Goal: Task Accomplishment & Management: Complete application form

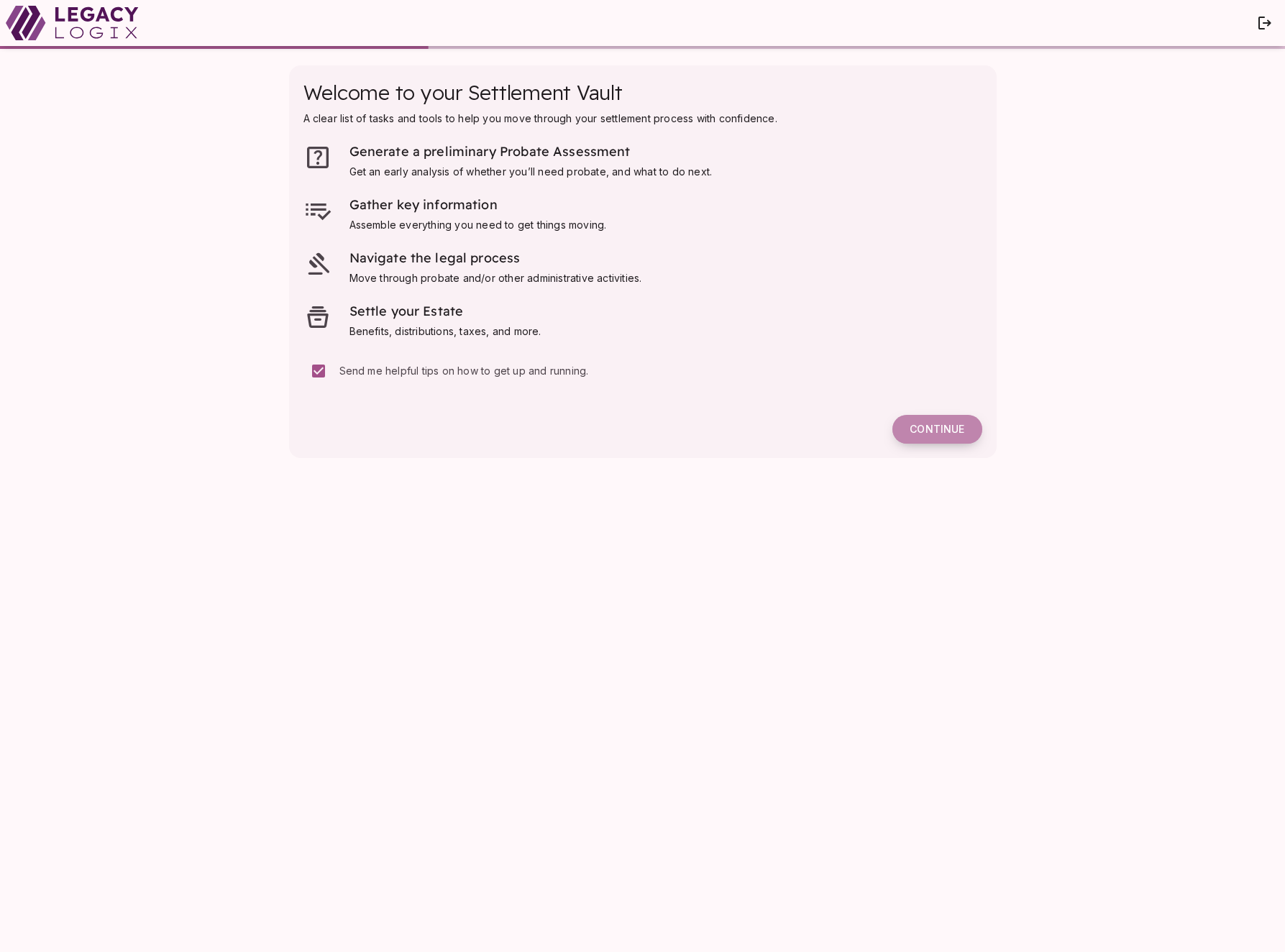
click at [932, 429] on span "Continue" at bounding box center [937, 429] width 55 height 13
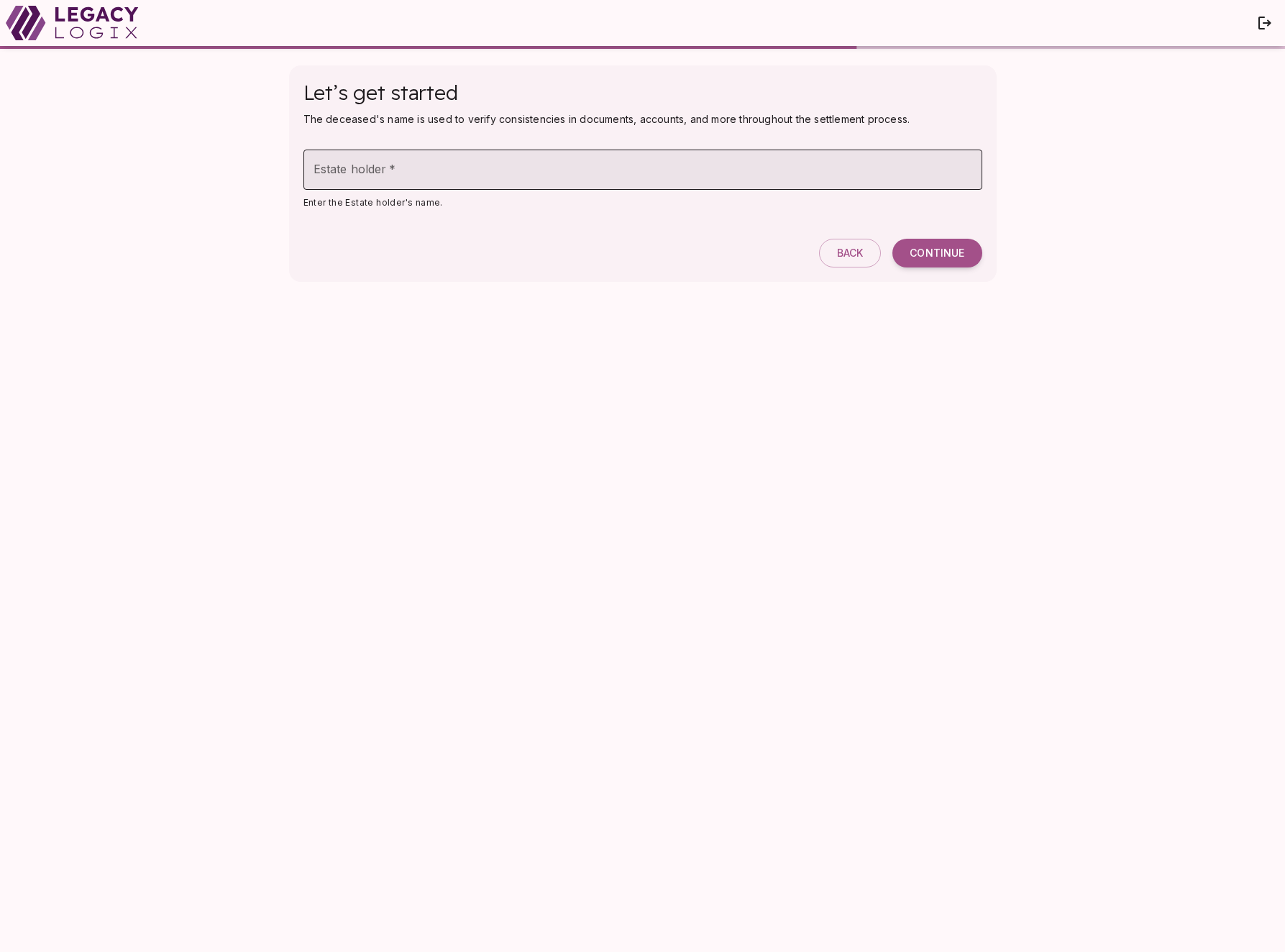
click at [363, 173] on input "Estate holder   *" at bounding box center [642, 169] width 679 height 40
type input "**********"
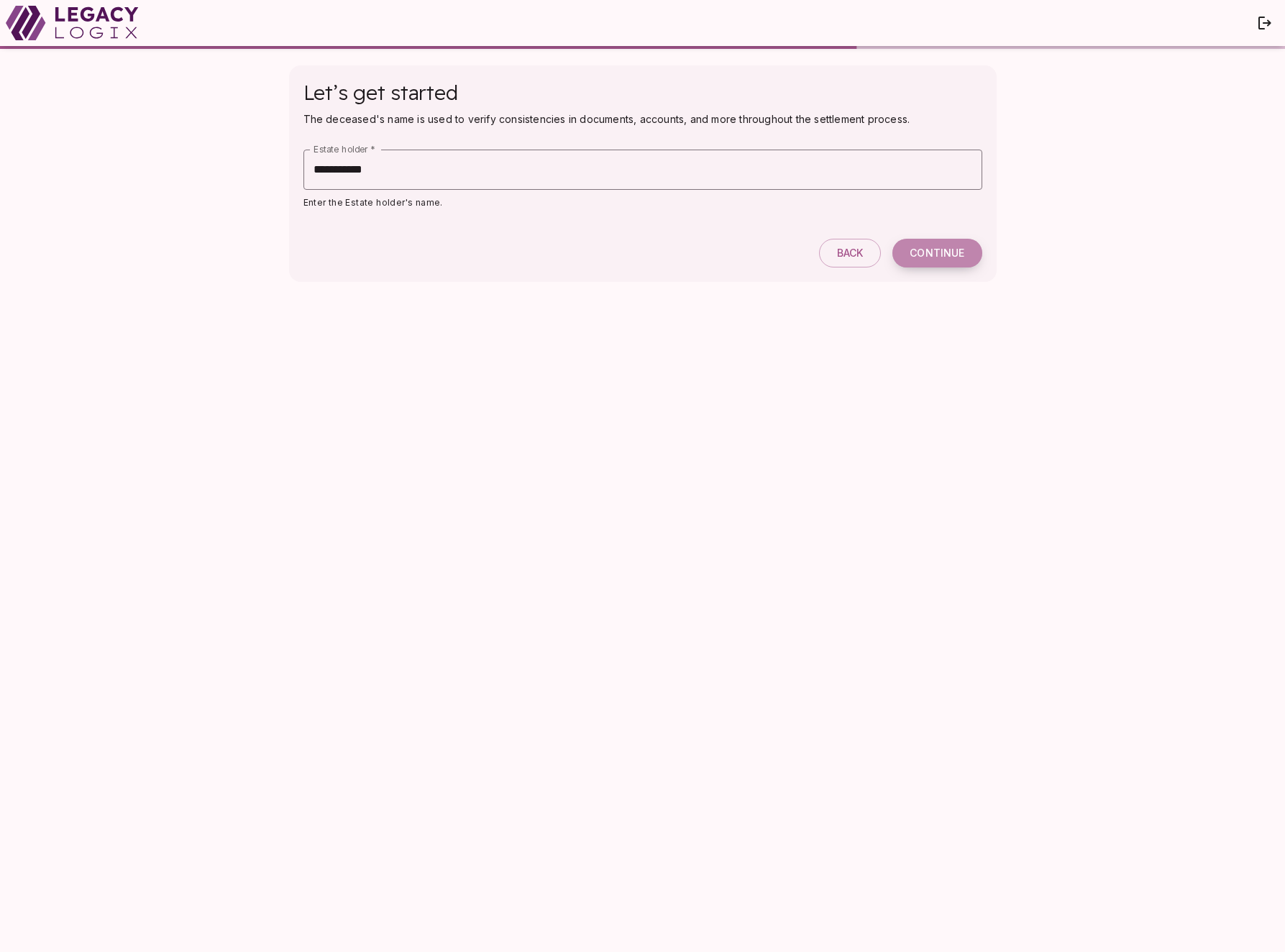
click at [936, 249] on span "Continue" at bounding box center [937, 252] width 55 height 13
click at [943, 251] on span "Continue" at bounding box center [937, 252] width 55 height 13
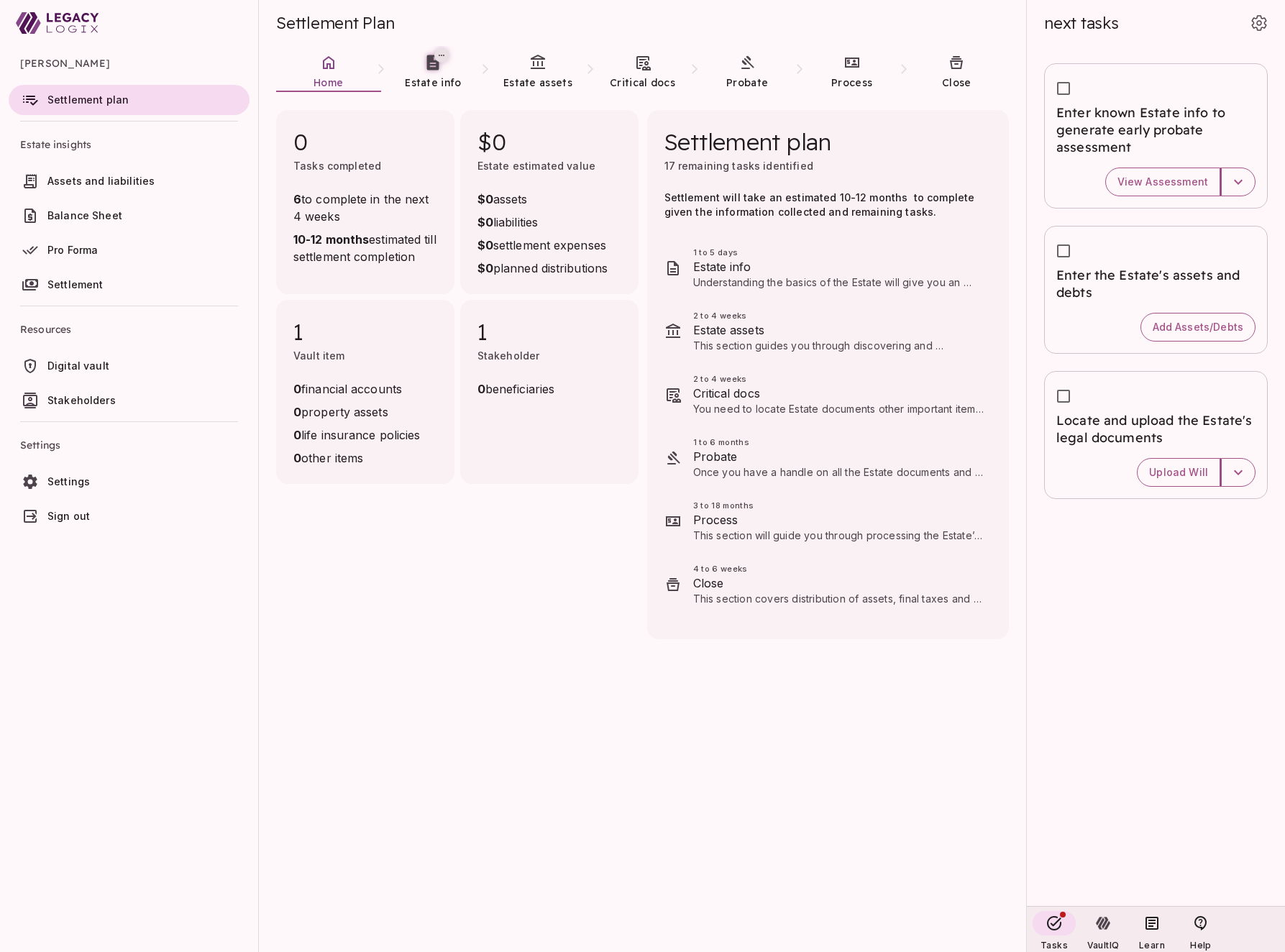
click at [123, 399] on span "Stakeholders" at bounding box center [145, 400] width 197 height 14
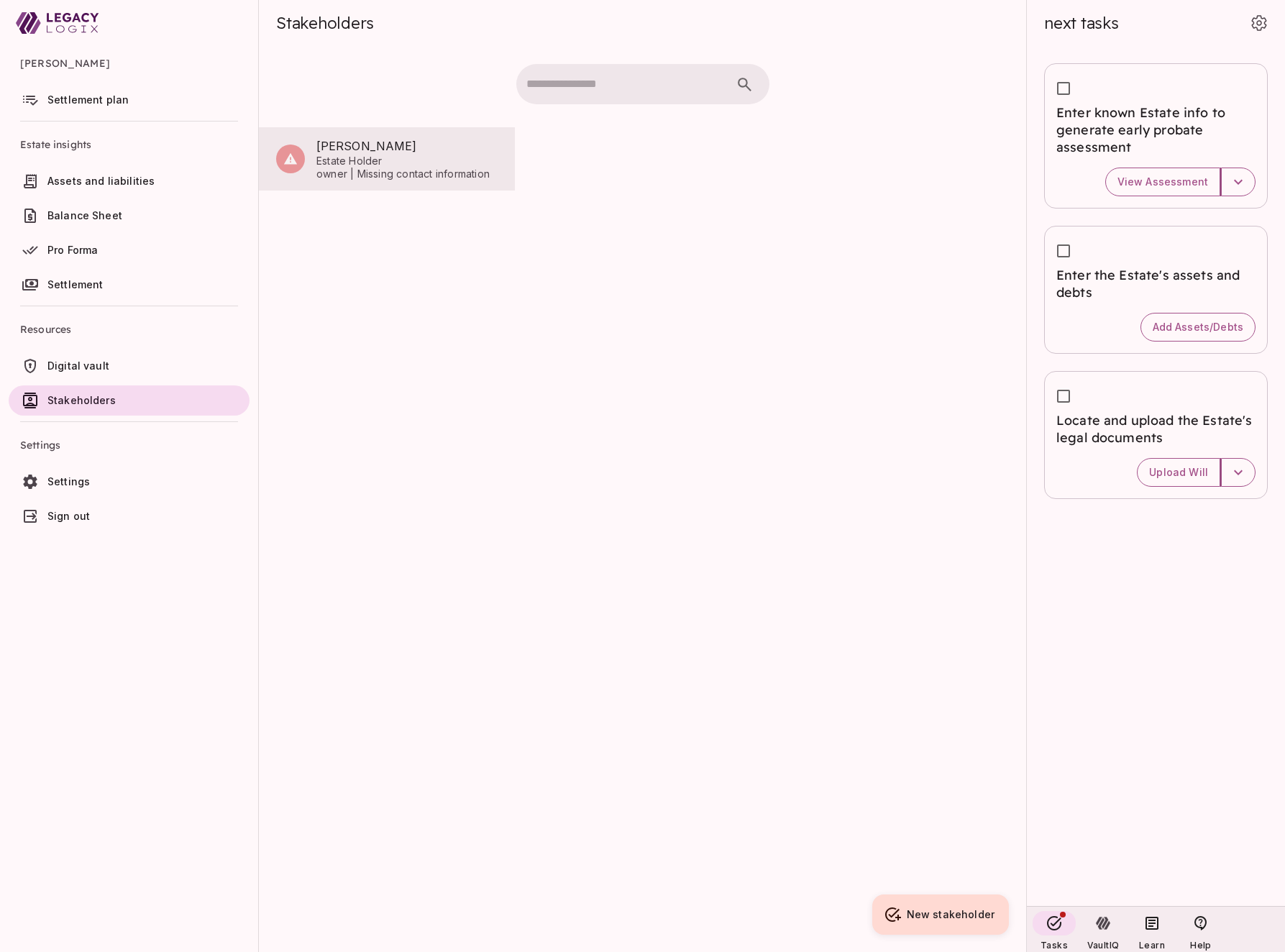
click at [349, 160] on span "Estate Holder" at bounding box center [407, 160] width 182 height 13
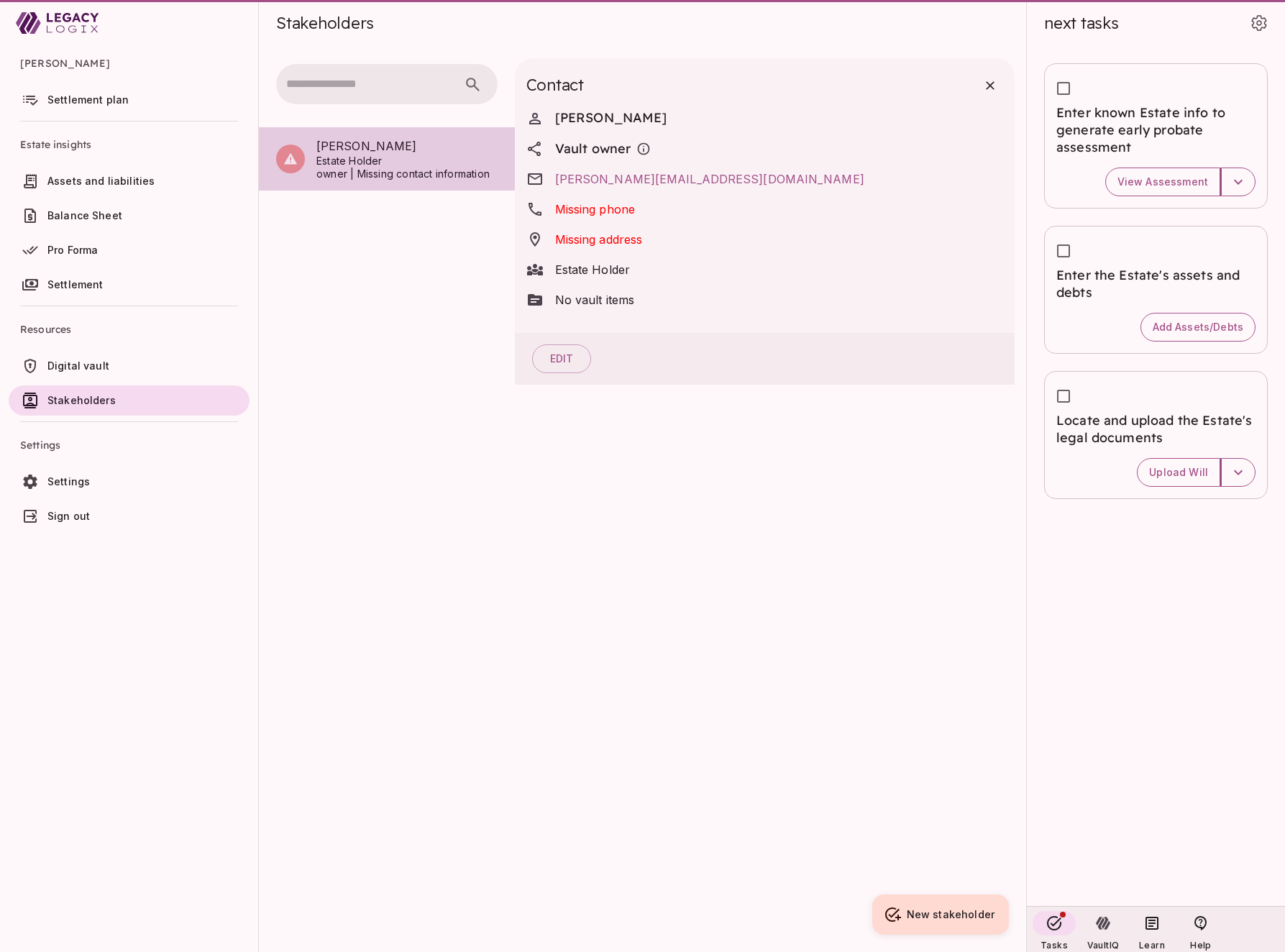
scroll to position [1, 0]
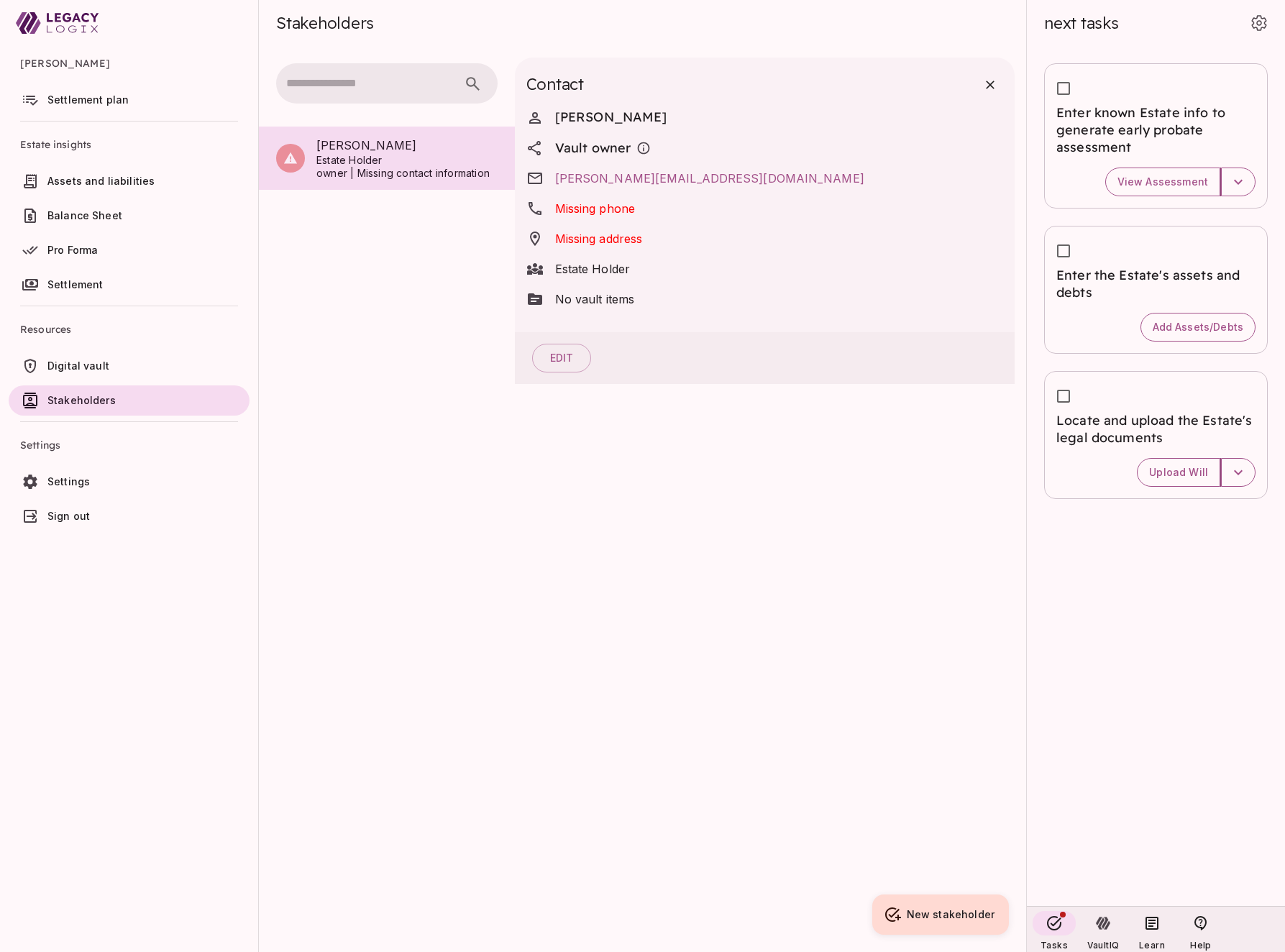
click at [113, 96] on span "Settlement plan" at bounding box center [88, 99] width 81 height 12
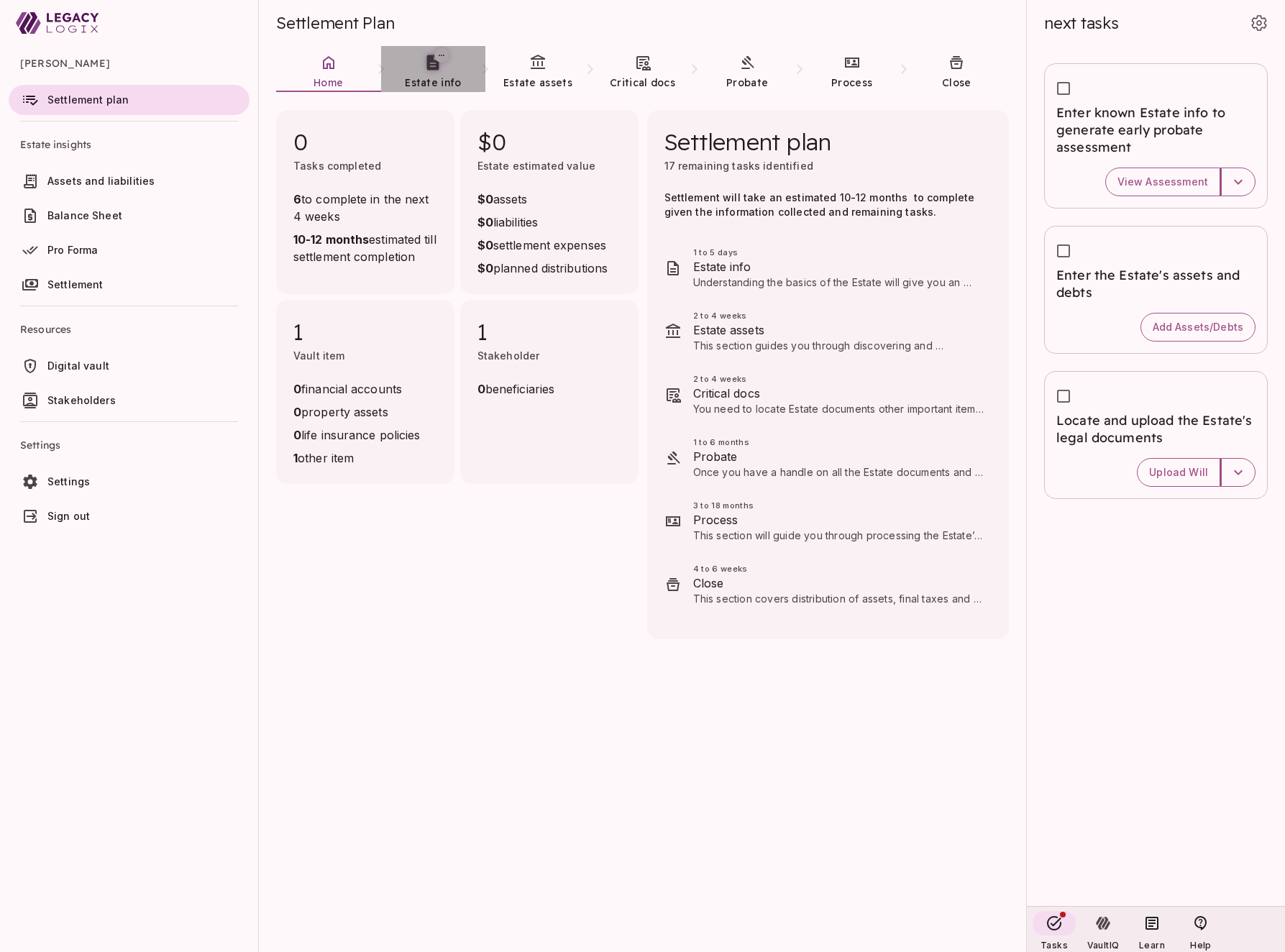
click at [429, 75] on span "Estate info" at bounding box center [433, 82] width 56 height 14
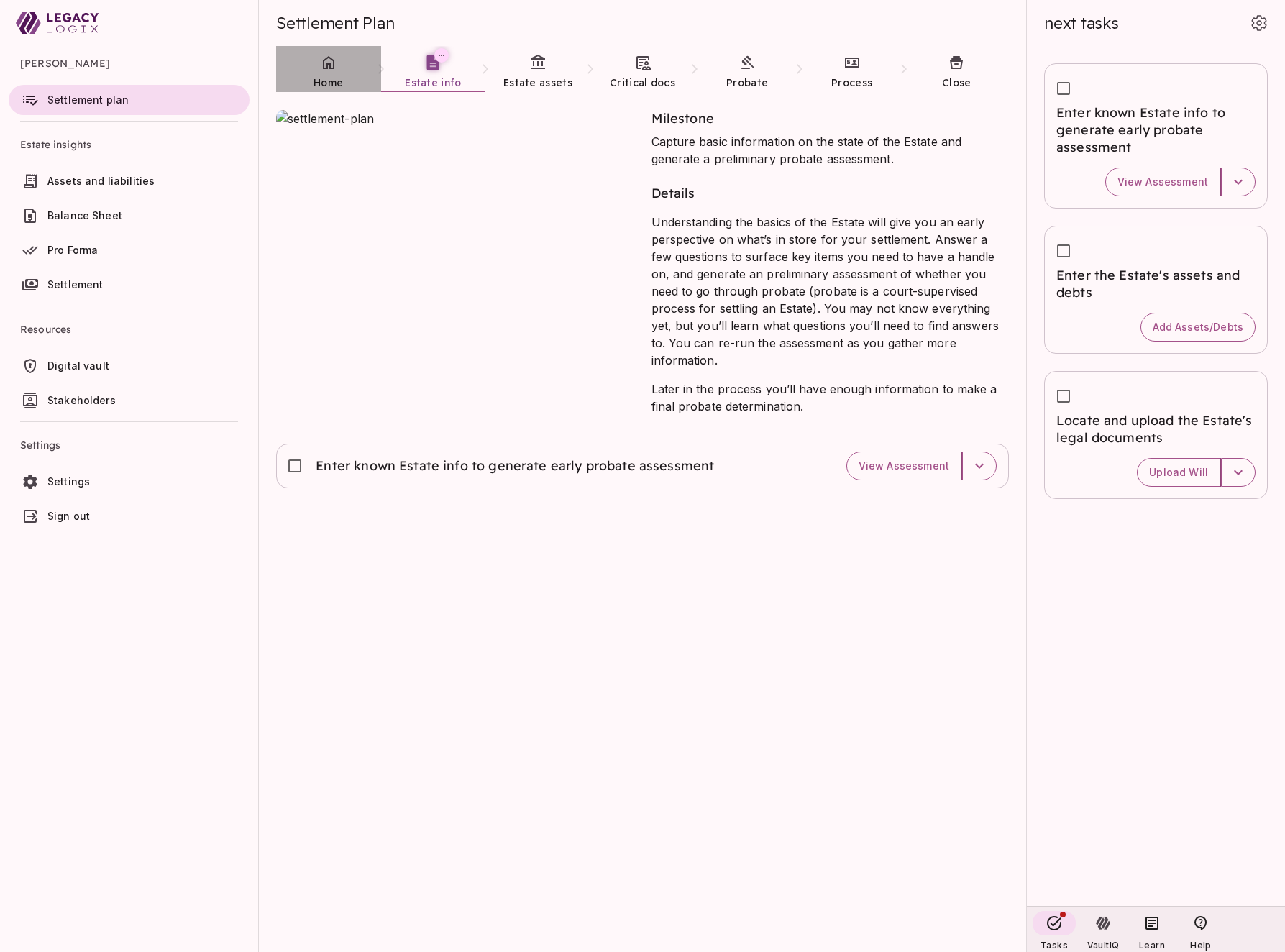
click at [326, 72] on link "Home" at bounding box center [328, 72] width 105 height 52
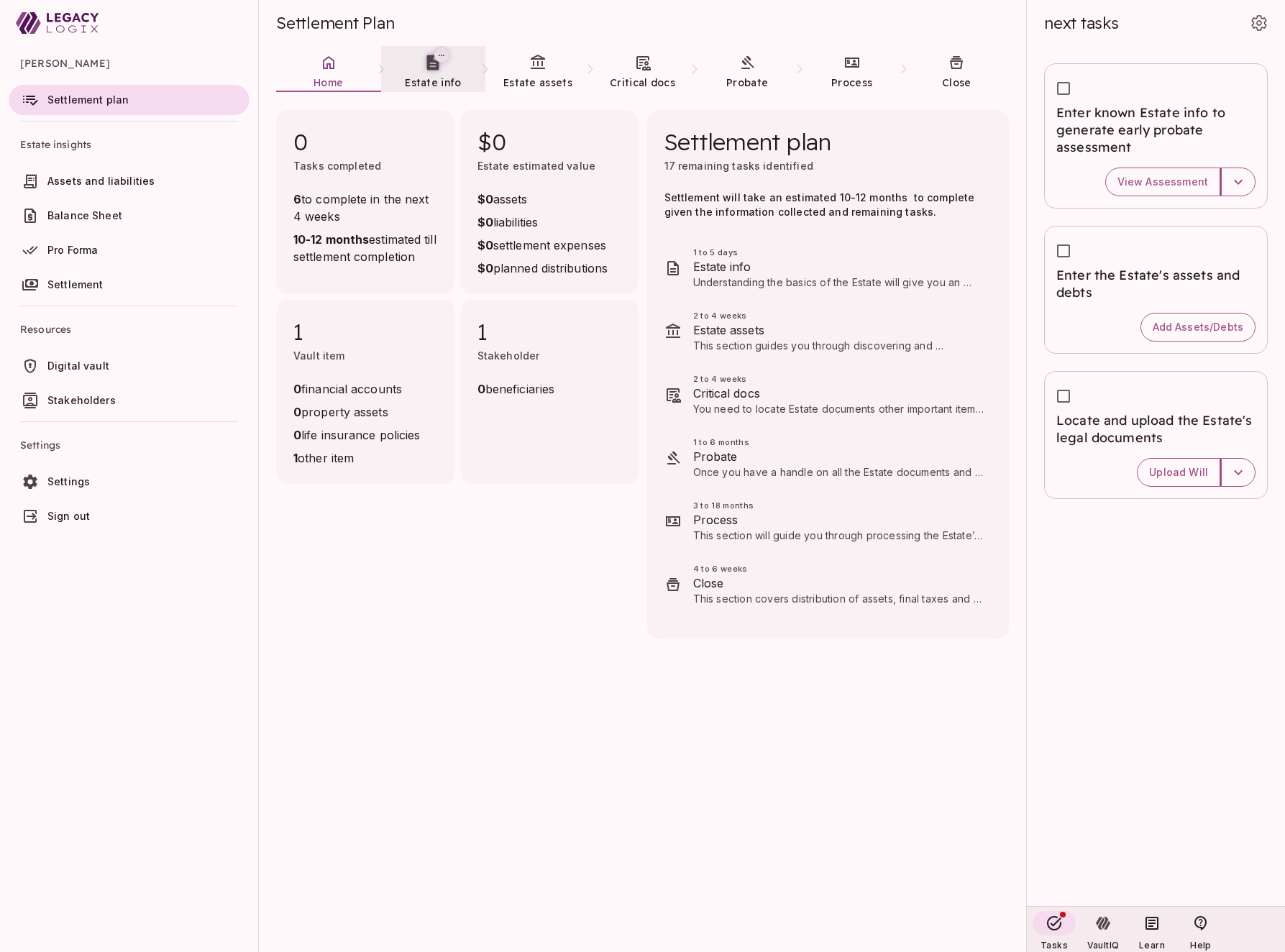
click at [423, 78] on span "Estate info" at bounding box center [433, 82] width 56 height 13
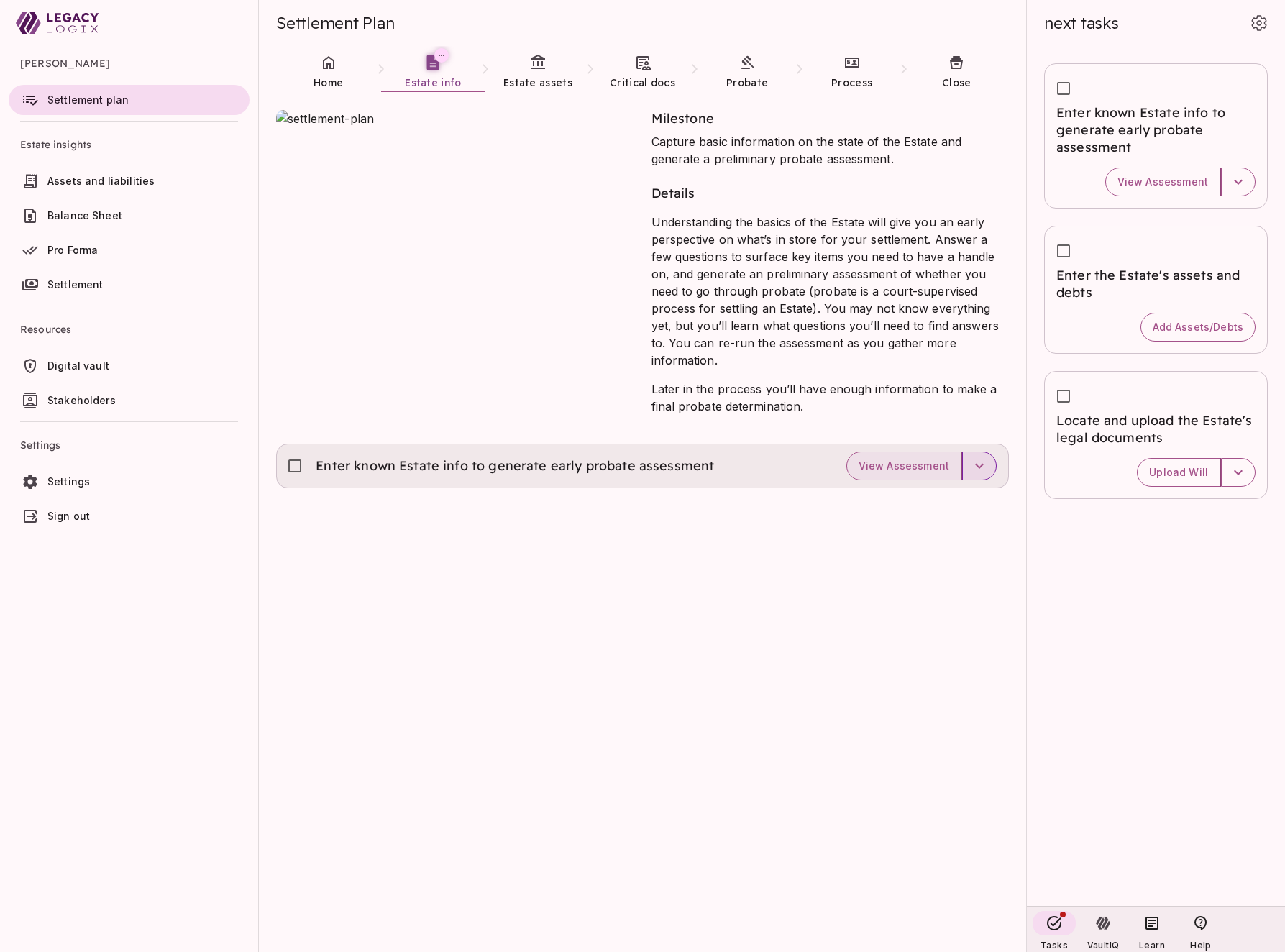
click at [985, 457] on icon "button" at bounding box center [979, 465] width 17 height 17
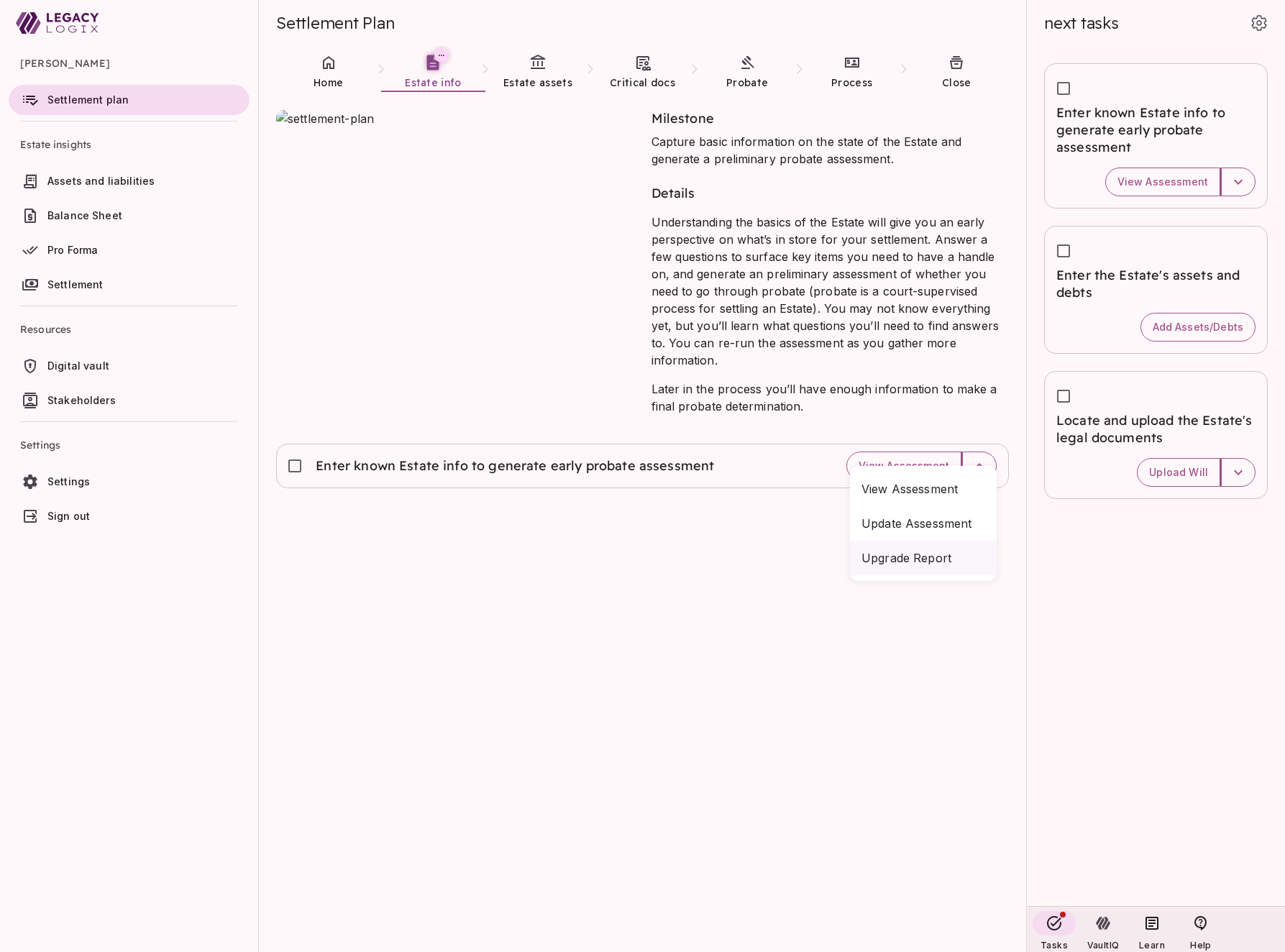
click at [931, 559] on span "Upgrade report" at bounding box center [923, 557] width 124 height 17
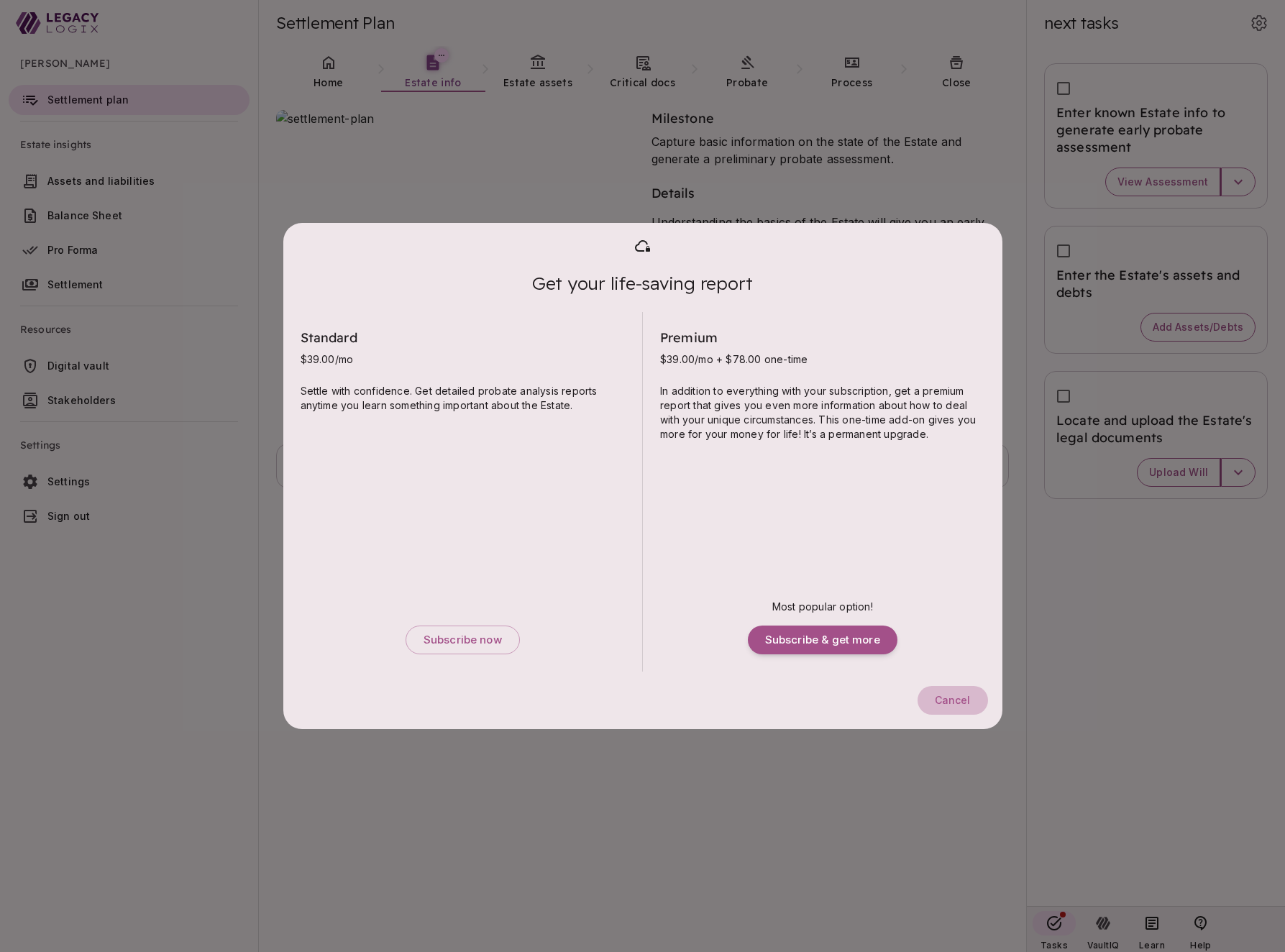
click at [957, 704] on span "Cancel" at bounding box center [953, 700] width 36 height 13
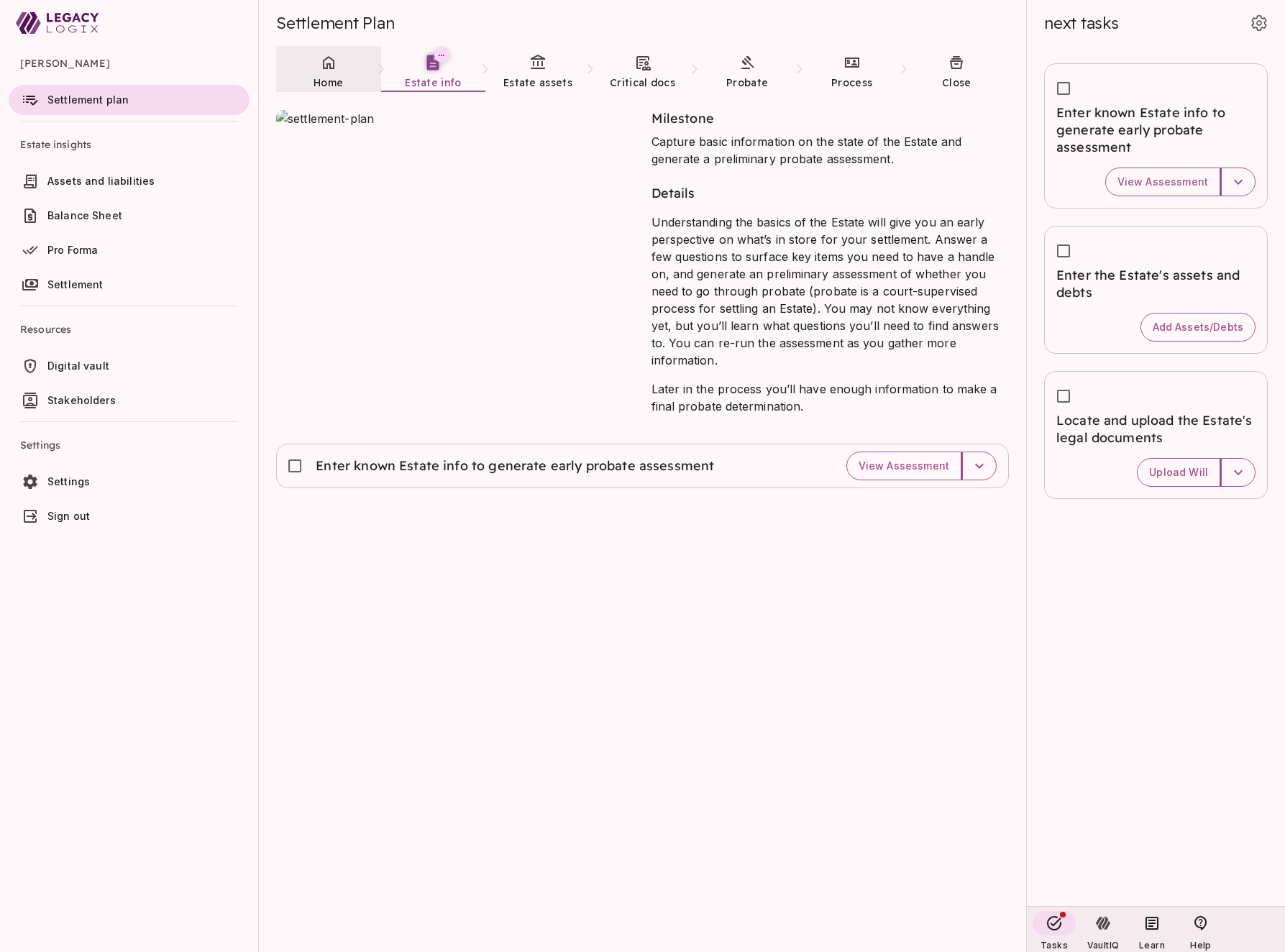
click at [333, 72] on link "Home" at bounding box center [328, 72] width 105 height 52
